Goal: Information Seeking & Learning: Learn about a topic

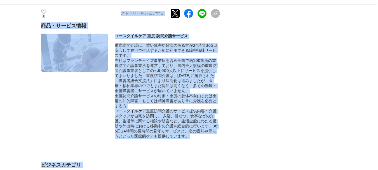
scroll to position [2681, 0]
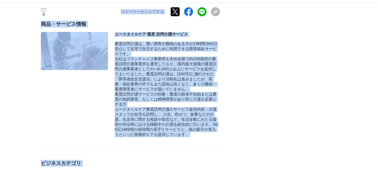
drag, startPoint x: 41, startPoint y: 49, endPoint x: 223, endPoint y: 104, distance: 190.0
copy section "重度障害があっても「働きたい」をあきらめない。壁を乗り越え、重度訪問介護の就労利用を千葉市で実現した経営者の挑戦。 障害者 #障害者 #就労 #自治体 202…"
